Goal: Find specific page/section: Find specific page/section

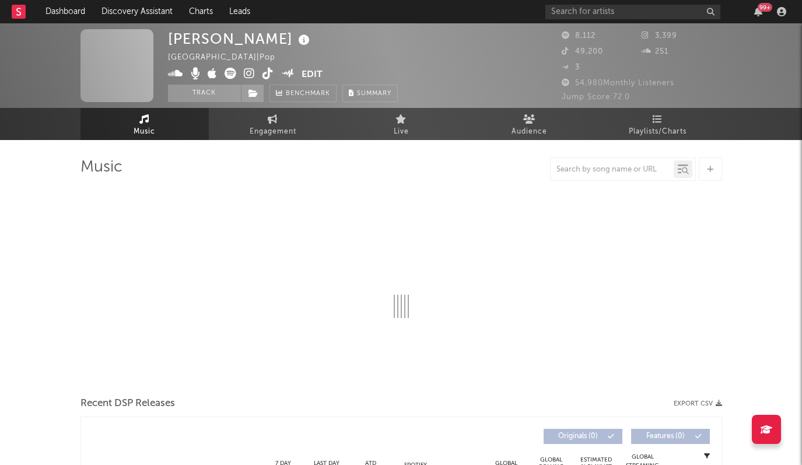
select select "6m"
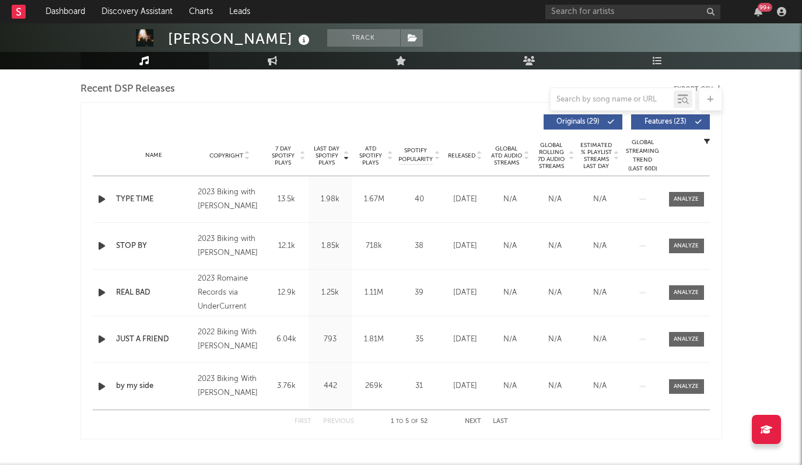
scroll to position [407, 0]
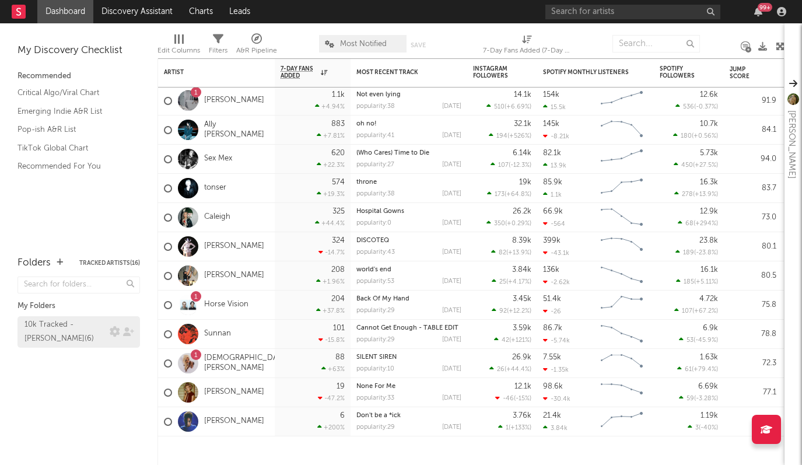
click at [84, 329] on div "10k Tracked - [PERSON_NAME] ( 6 )" at bounding box center [65, 332] width 82 height 28
